Goal: Find specific page/section: Find specific page/section

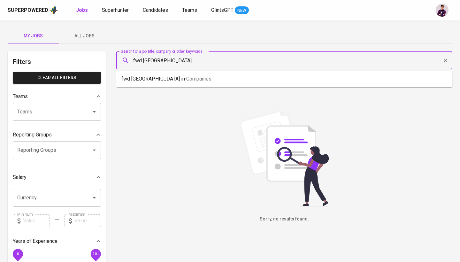
click at [158, 59] on input "fwd singapore" at bounding box center [286, 60] width 308 height 12
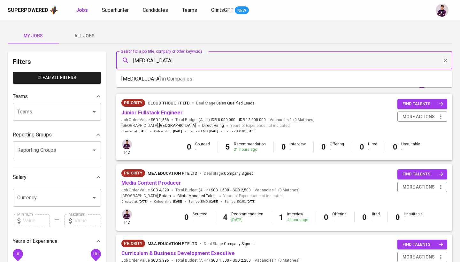
type input "[MEDICAL_DATA]"
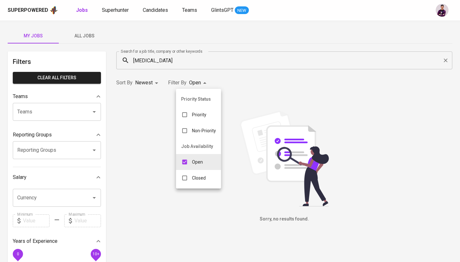
click at [195, 89] on body "Superpowered Jobs Superhunter Candidates Teams GlintsGPT NEW My Jobs All Jobs F…" at bounding box center [230, 218] width 460 height 436
click at [191, 181] on div "Closed" at bounding box center [193, 178] width 35 height 12
type input "OPEN,CLOSE"
checkbox input "true"
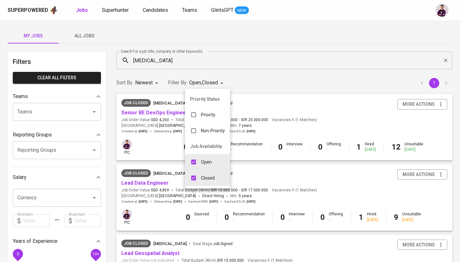
click at [300, 88] on div at bounding box center [230, 131] width 460 height 262
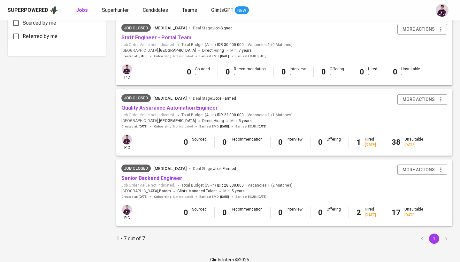
scroll to position [356, 0]
click at [209, 105] on link "Quality Assurance Automation Engineer" at bounding box center [169, 108] width 97 height 6
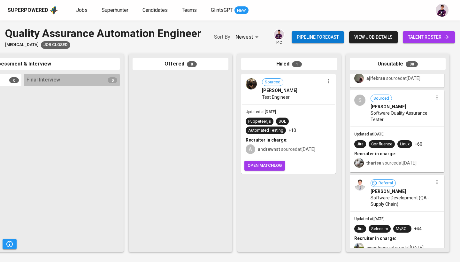
scroll to position [1624, 0]
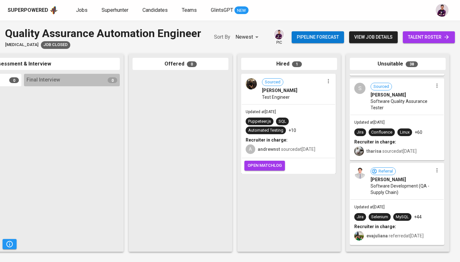
click at [362, 174] on img at bounding box center [360, 173] width 11 height 11
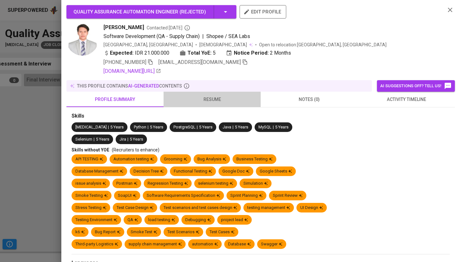
click at [213, 100] on span "resume" at bounding box center [213, 100] width 90 height 8
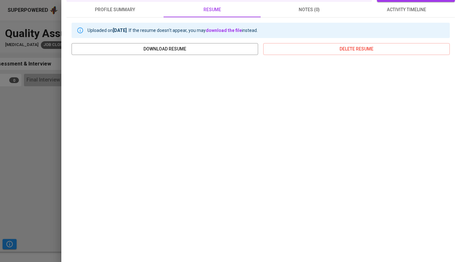
scroll to position [90, 0]
